Goal: Transaction & Acquisition: Purchase product/service

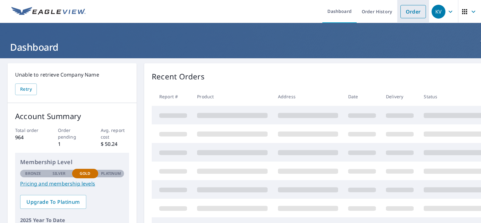
click at [407, 14] on link "Order" at bounding box center [412, 11] width 25 height 13
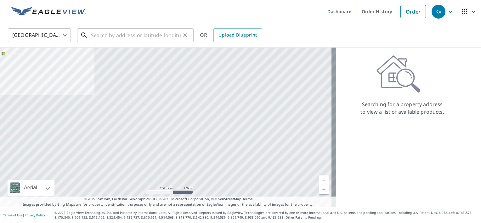
click at [150, 33] on input "text" at bounding box center [136, 35] width 90 height 18
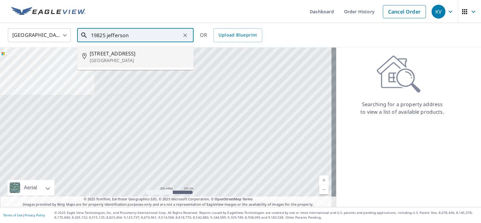
click at [123, 52] on span "[STREET_ADDRESS]" at bounding box center [139, 54] width 99 height 8
type input "[STREET_ADDRESS]"
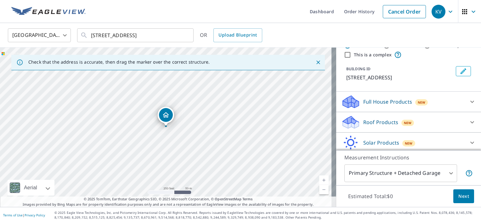
scroll to position [25, 0]
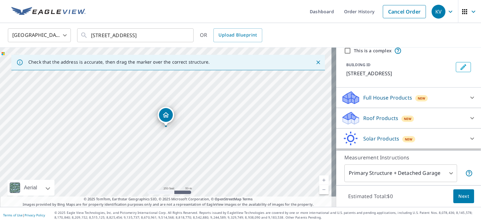
click at [468, 122] on icon at bounding box center [472, 118] width 8 height 8
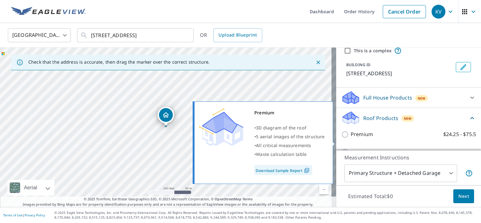
click at [341, 138] on input "Premium $24.25 - $75.5" at bounding box center [345, 135] width 9 height 8
checkbox input "true"
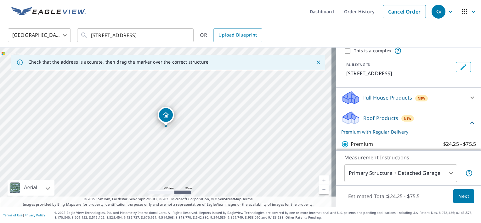
click at [458, 200] on span "Next" at bounding box center [463, 196] width 11 height 8
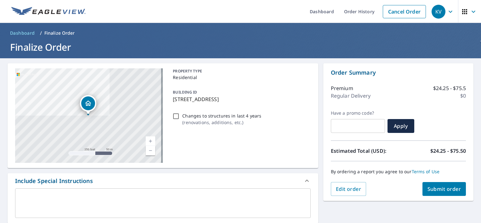
click at [443, 190] on span "Submit order" at bounding box center [444, 188] width 34 height 7
